Goal: Task Accomplishment & Management: Manage account settings

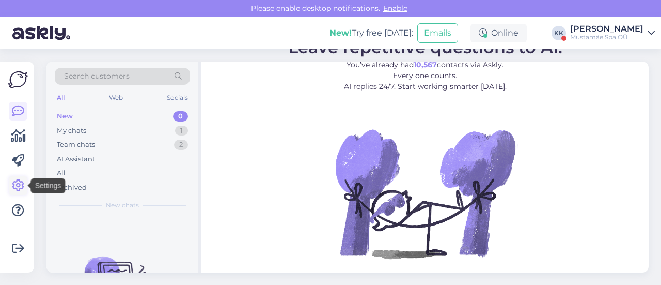
click at [20, 184] on icon at bounding box center [18, 185] width 12 height 12
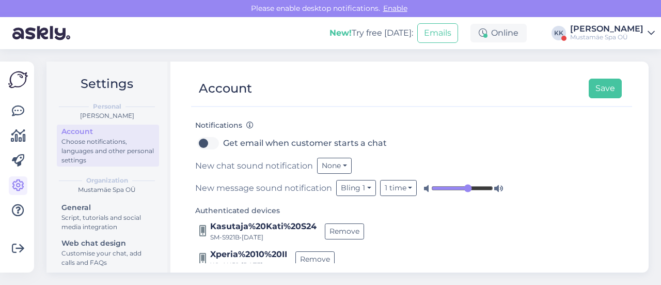
scroll to position [219, 0]
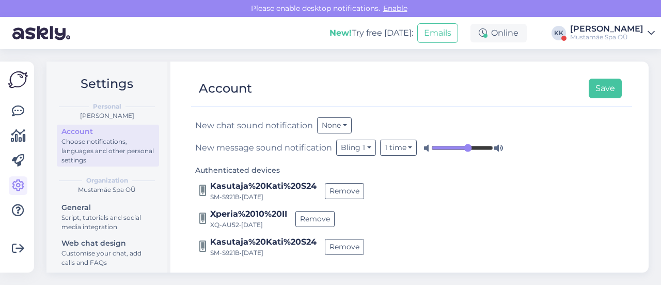
click at [629, 36] on div "Mustamäe Spa OÜ" at bounding box center [606, 37] width 73 height 8
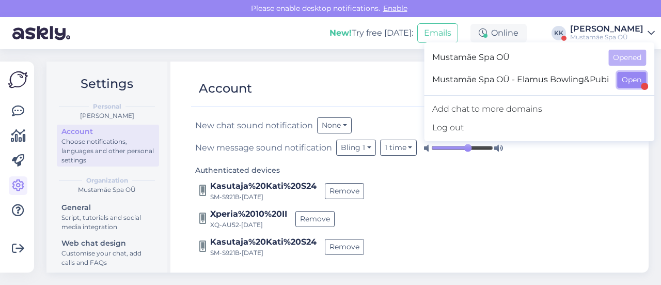
click at [630, 84] on button "Open" at bounding box center [631, 80] width 29 height 16
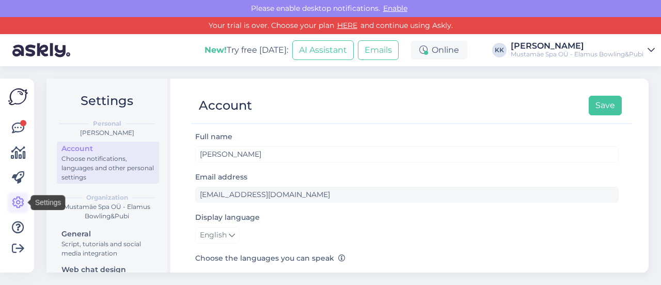
click at [19, 199] on icon at bounding box center [18, 202] width 12 height 12
click at [91, 164] on div "Choose notifications, languages and other personal settings" at bounding box center [107, 168] width 93 height 28
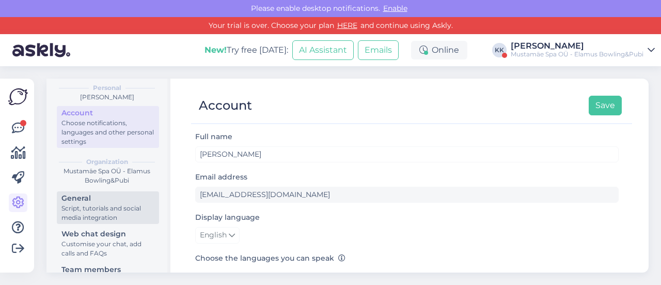
scroll to position [52, 0]
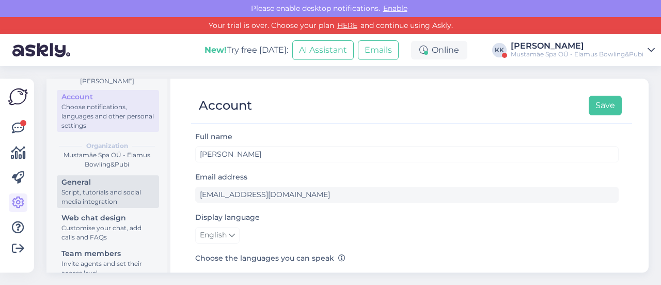
click at [93, 194] on div "Script, tutorials and social media integration" at bounding box center [107, 197] width 93 height 19
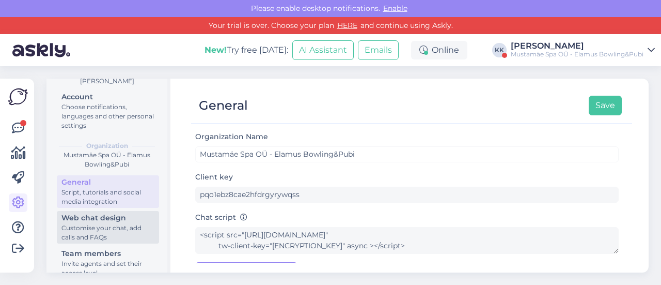
click at [126, 230] on div "Customise your chat, add calls and FAQs" at bounding box center [107, 232] width 93 height 19
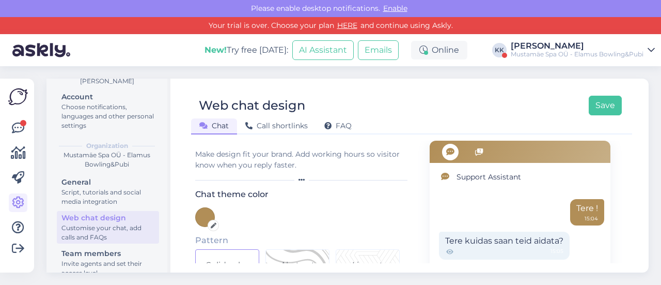
scroll to position [103, 0]
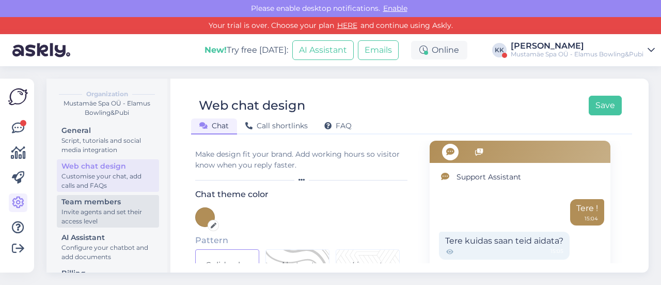
click at [113, 219] on div "Invite agents and set their access level" at bounding box center [107, 216] width 93 height 19
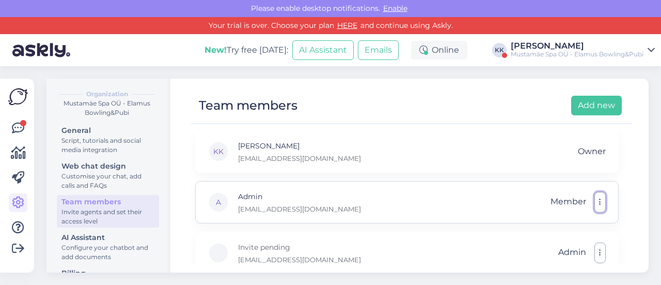
click at [601, 203] on icon "button" at bounding box center [600, 202] width 2 height 8
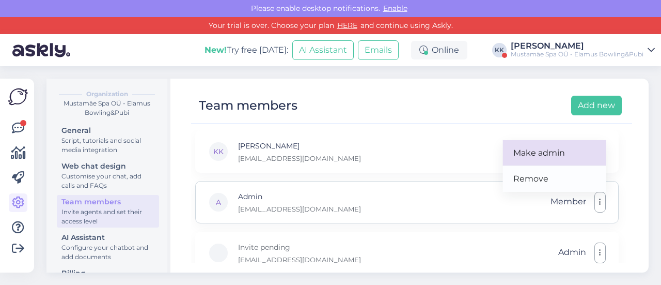
click at [541, 150] on link "Make admin" at bounding box center [554, 153] width 103 height 26
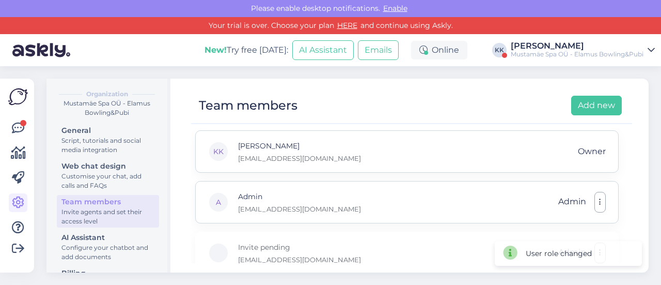
click at [598, 152] on span "Owner" at bounding box center [592, 152] width 28 height 20
click at [336, 161] on div "KK [PERSON_NAME] [PERSON_NAME][EMAIL_ADDRESS][DOMAIN_NAME] Owner" at bounding box center [407, 151] width 424 height 42
click at [344, 24] on link "HERE" at bounding box center [347, 25] width 26 height 9
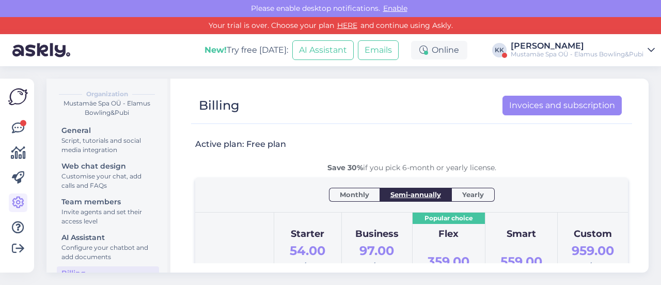
scroll to position [103, 0]
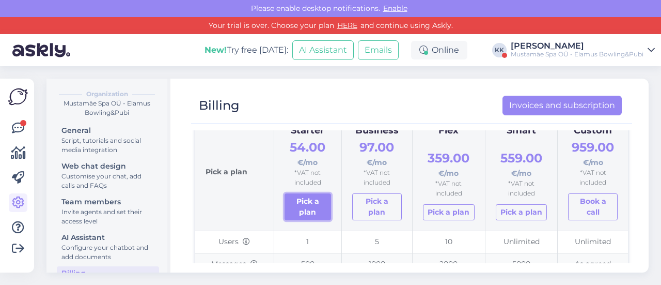
click at [302, 210] on link "Pick a plan" at bounding box center [308, 206] width 47 height 27
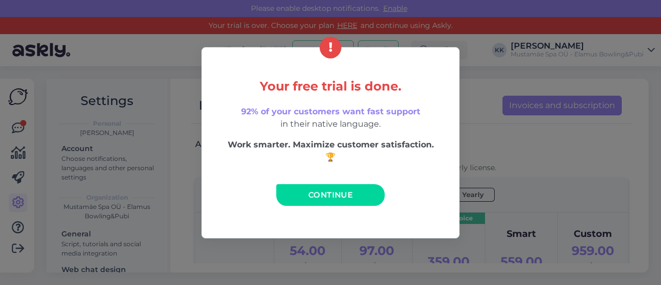
click at [329, 191] on span "Continue" at bounding box center [330, 195] width 44 height 10
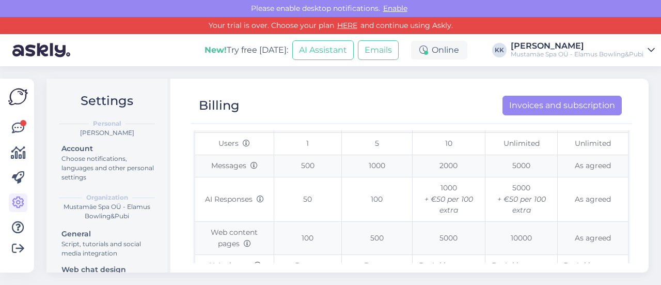
scroll to position [103, 0]
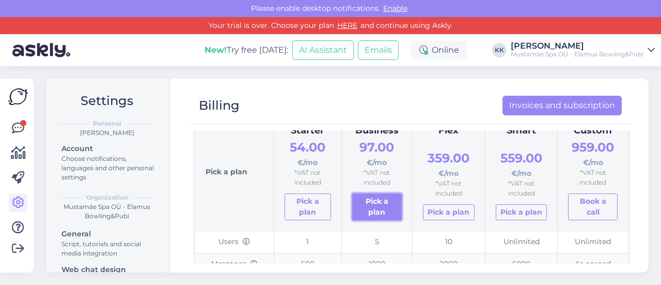
click at [370, 205] on link "Pick a plan" at bounding box center [377, 206] width 50 height 27
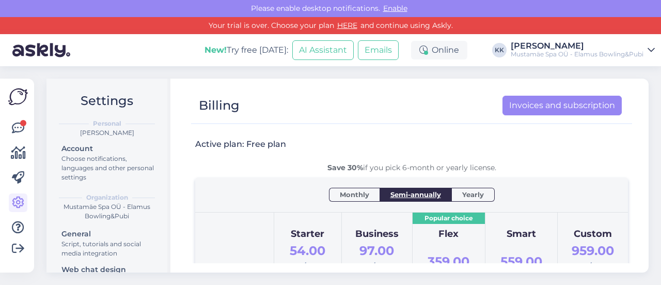
click at [300, 226] on div "Starter 54.00 €/mo *VAT not included Pick a plan" at bounding box center [308, 273] width 47 height 101
click at [302, 238] on div "Starter" at bounding box center [308, 234] width 47 height 14
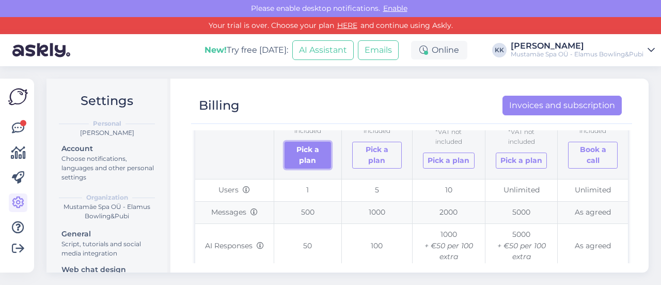
click at [297, 161] on link "Pick a plan" at bounding box center [308, 155] width 47 height 27
